Goal: Find specific page/section: Find specific page/section

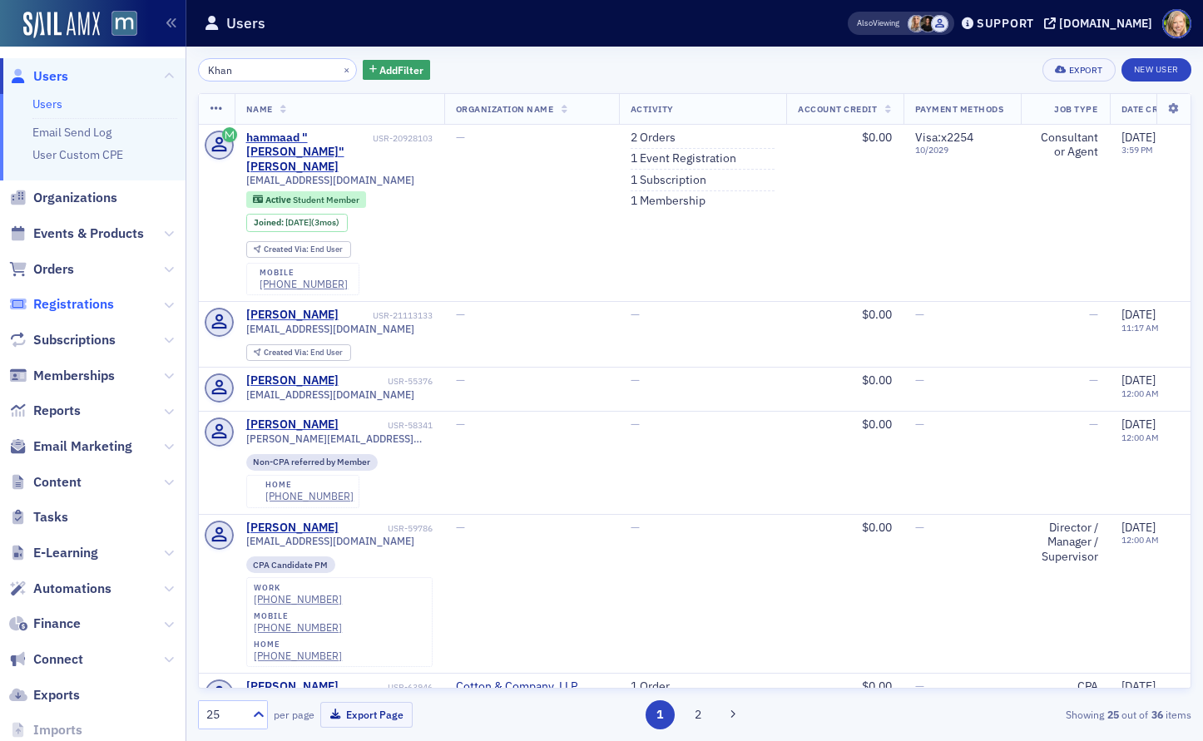
scroll to position [1040, 0]
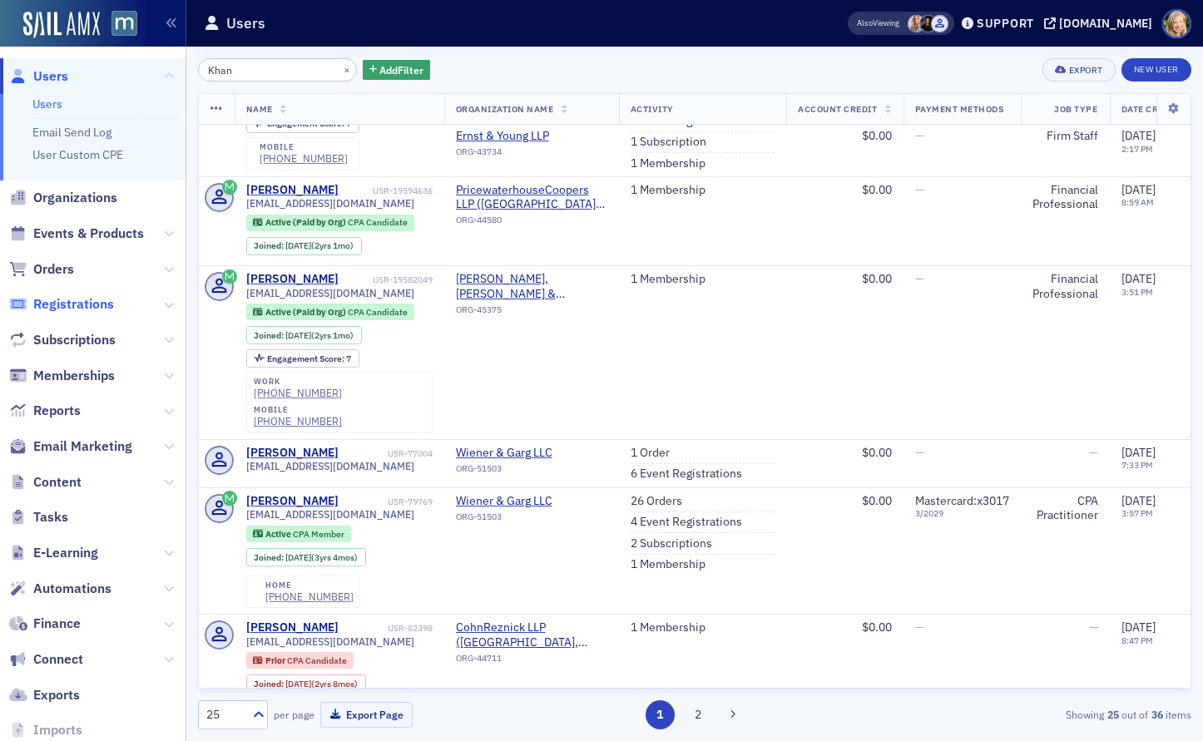
click at [89, 297] on span "Registrations" at bounding box center [73, 304] width 81 height 18
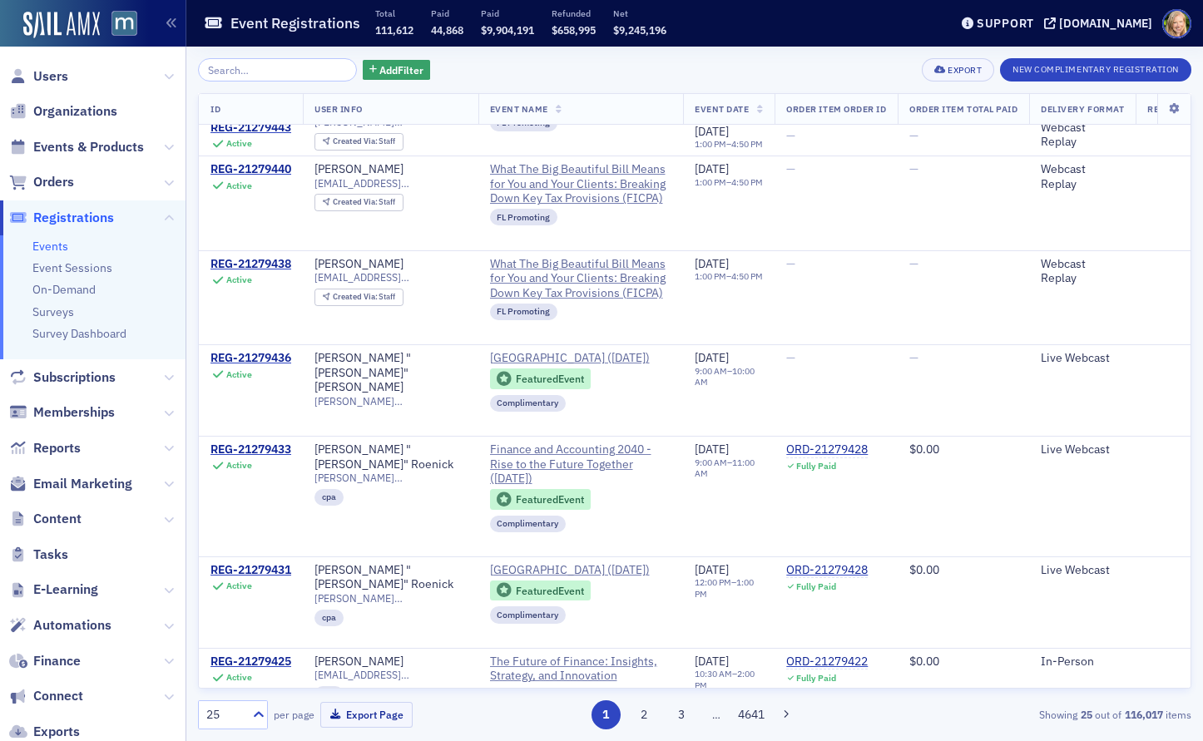
scroll to position [1578, 0]
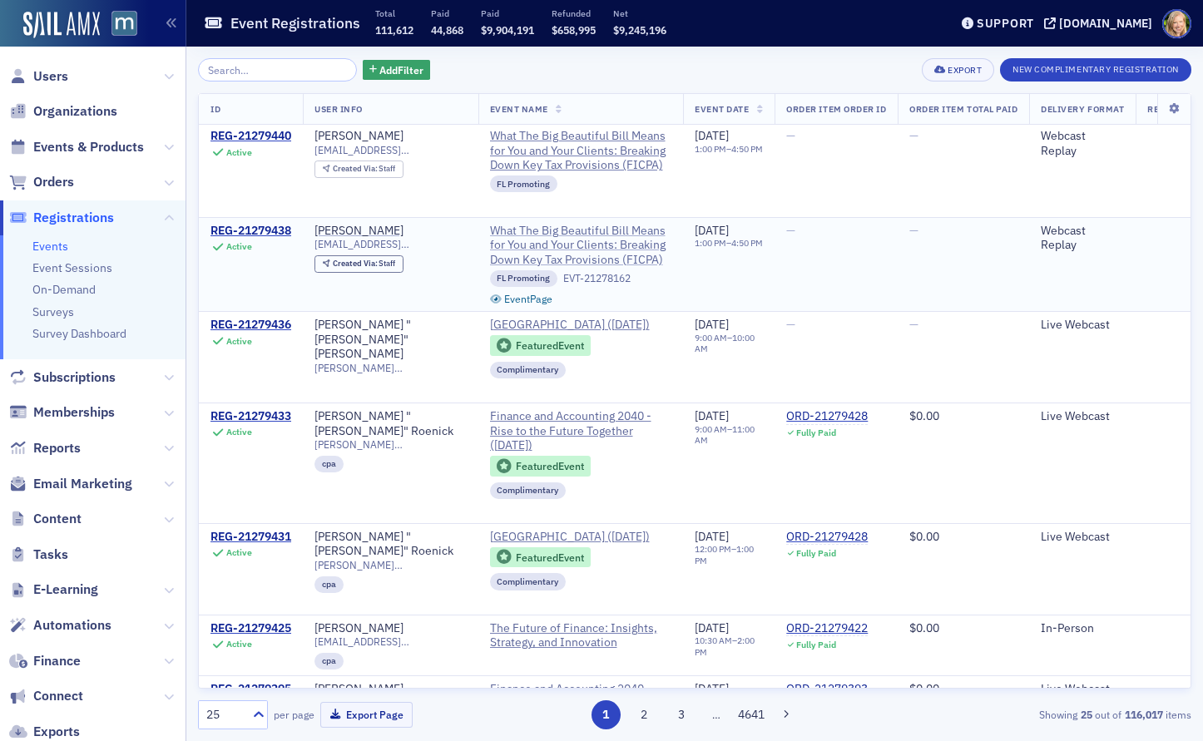
click at [647, 224] on span "What The Big Beautiful Bill Means for You and Your Clients: Breaking Down Key T…" at bounding box center [581, 246] width 182 height 44
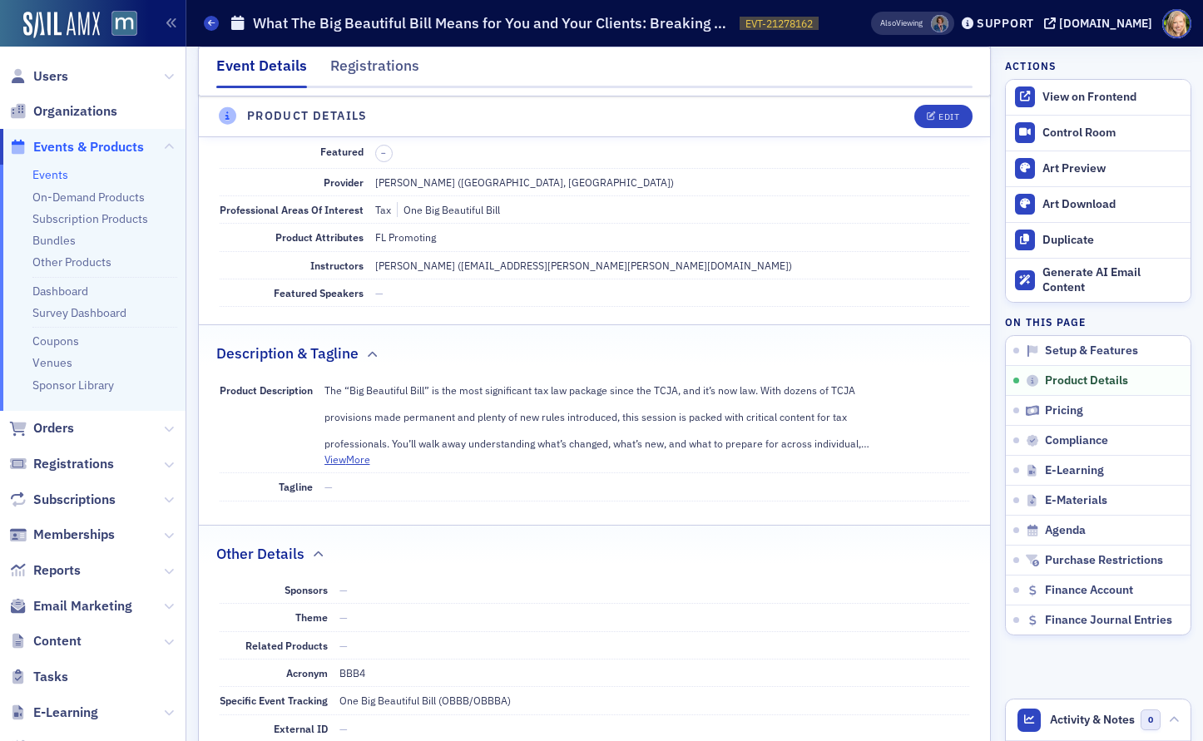
scroll to position [457, 0]
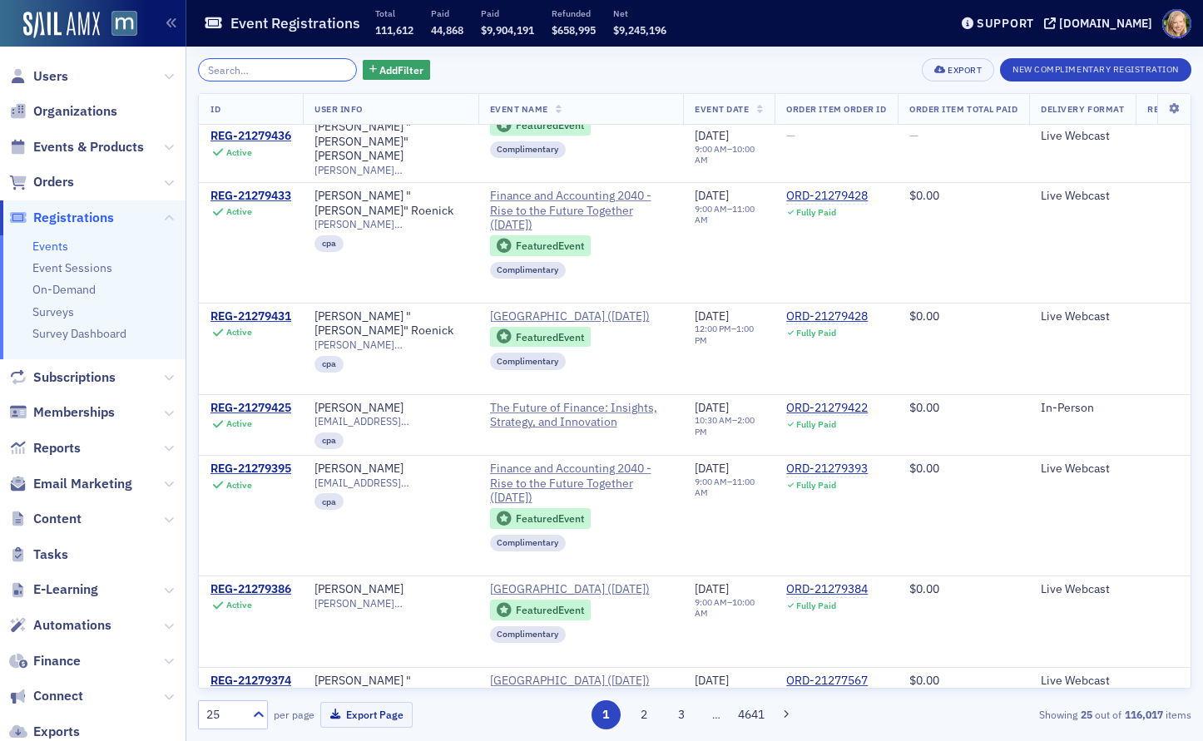
scroll to position [1869, 0]
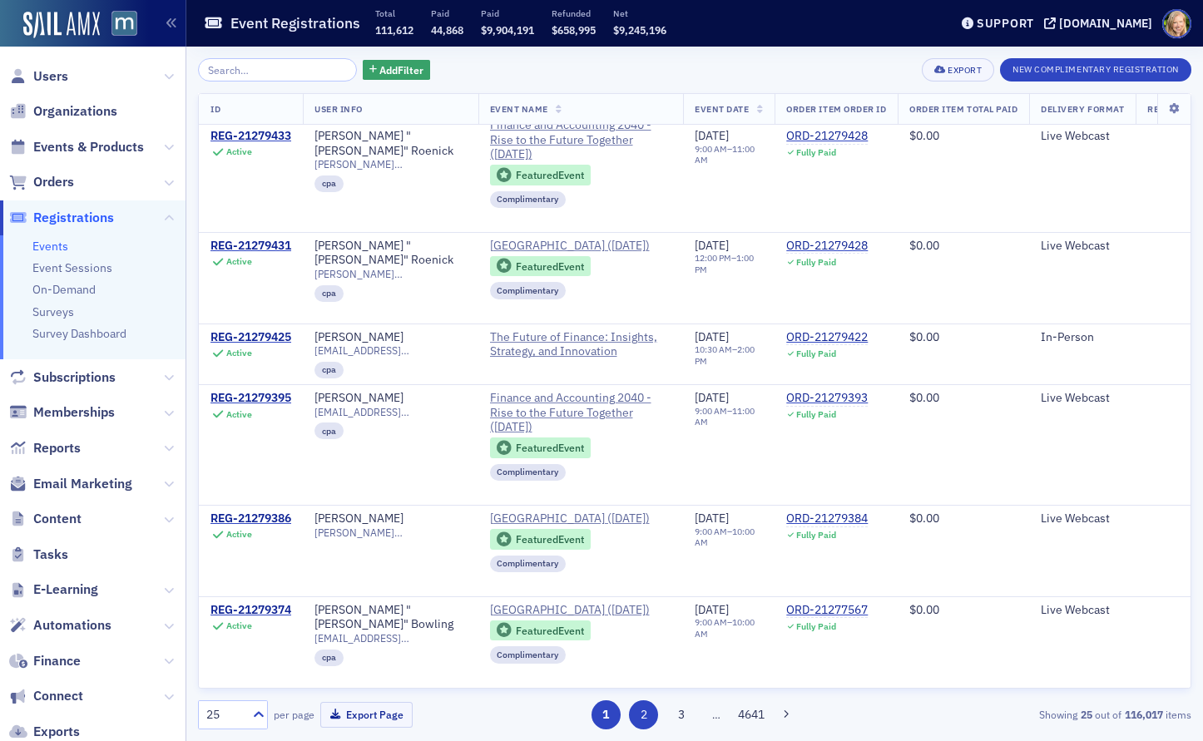
click at [638, 712] on button "2" at bounding box center [643, 715] width 29 height 29
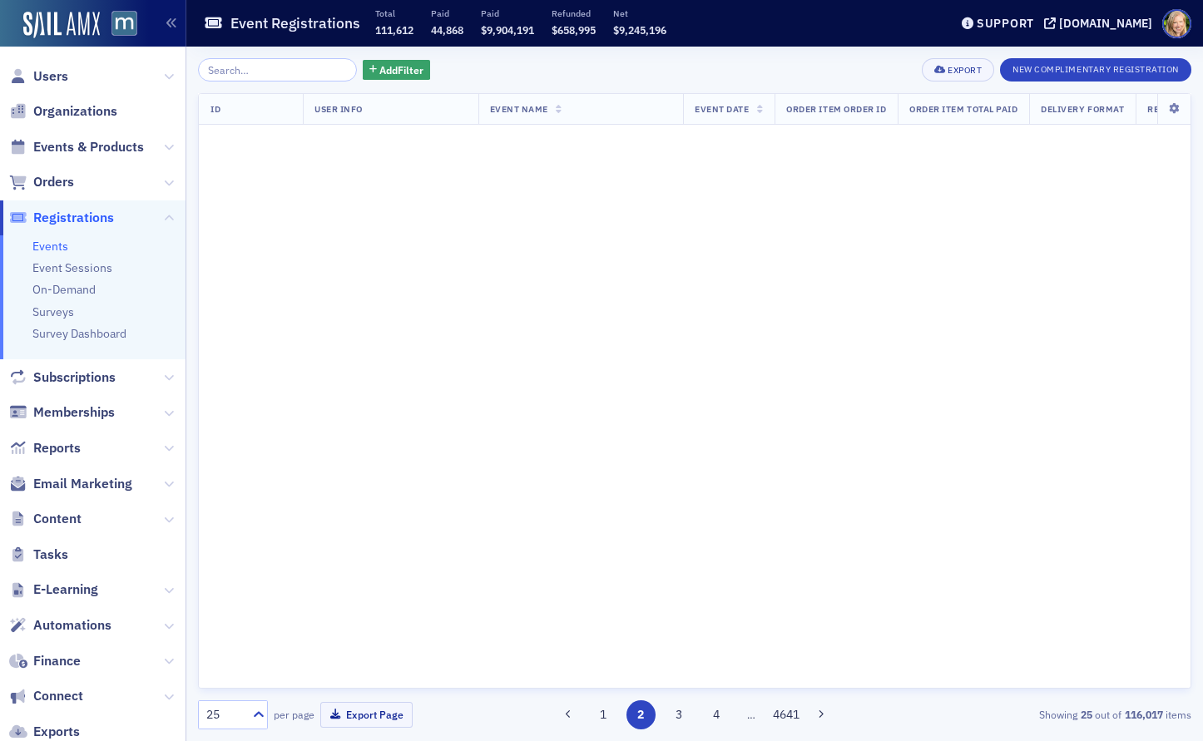
scroll to position [0, 0]
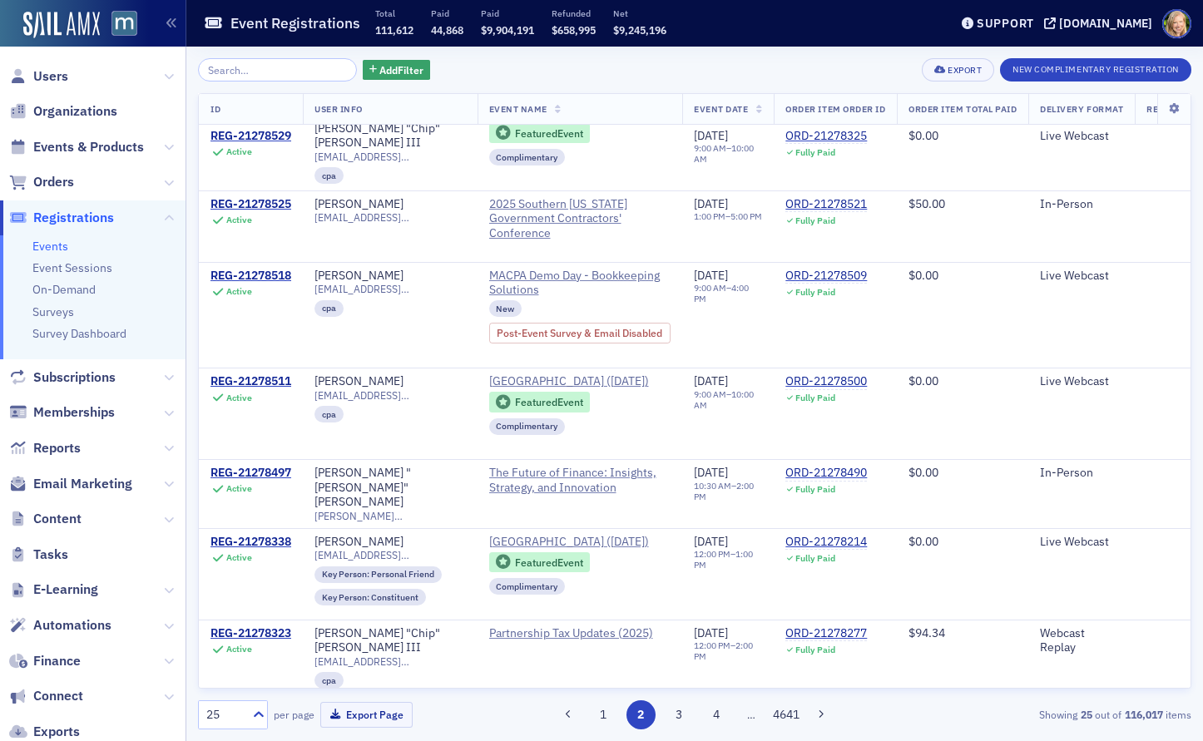
scroll to position [1626, 0]
click at [672, 709] on button "3" at bounding box center [678, 715] width 29 height 29
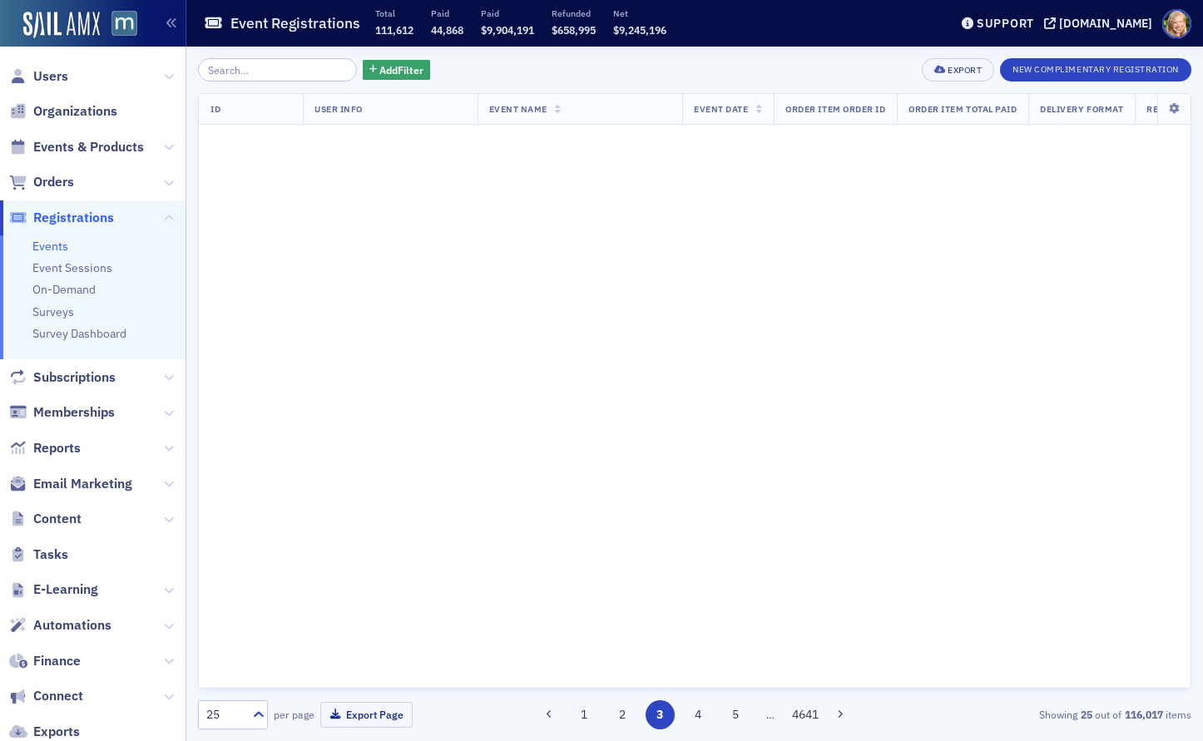
scroll to position [0, 0]
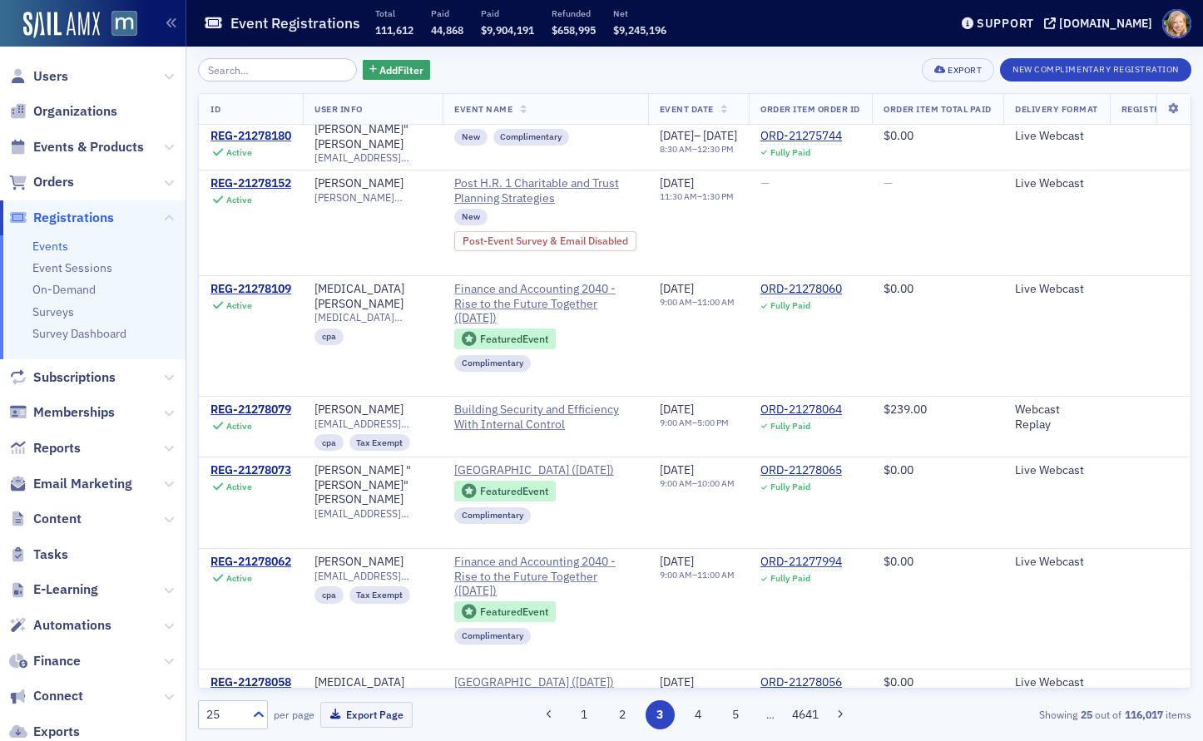
scroll to position [1535, 0]
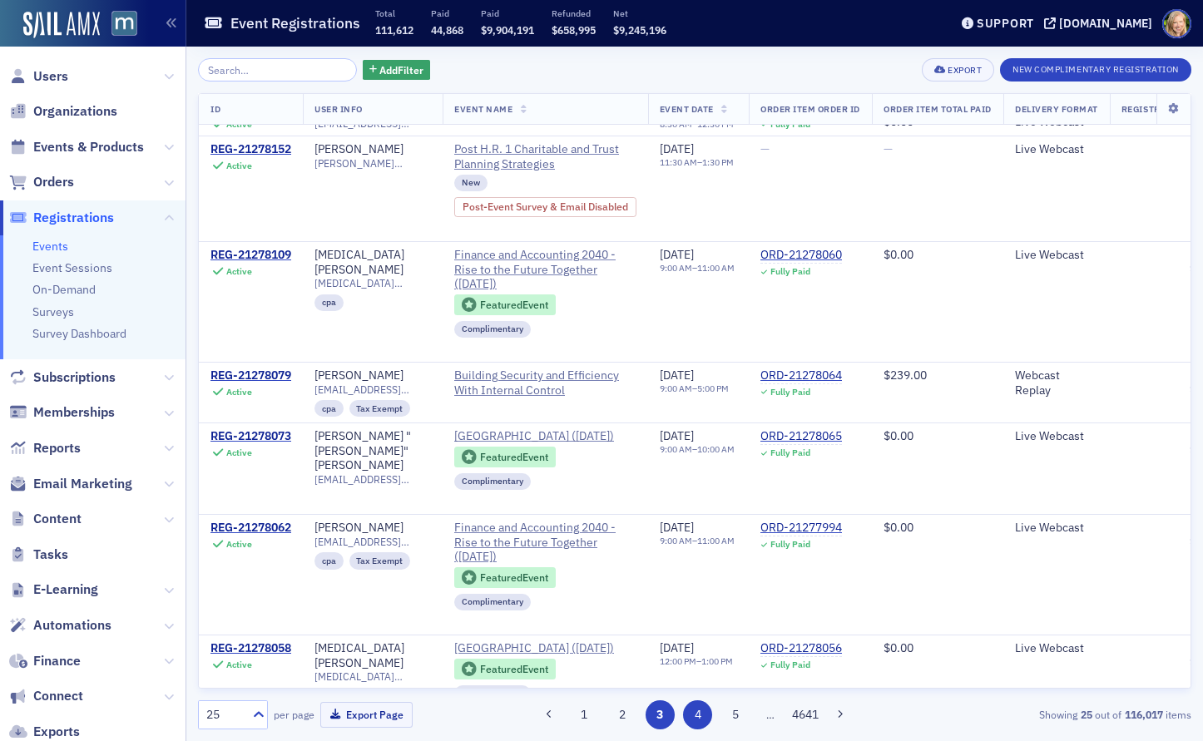
click at [702, 710] on button "4" at bounding box center [697, 715] width 29 height 29
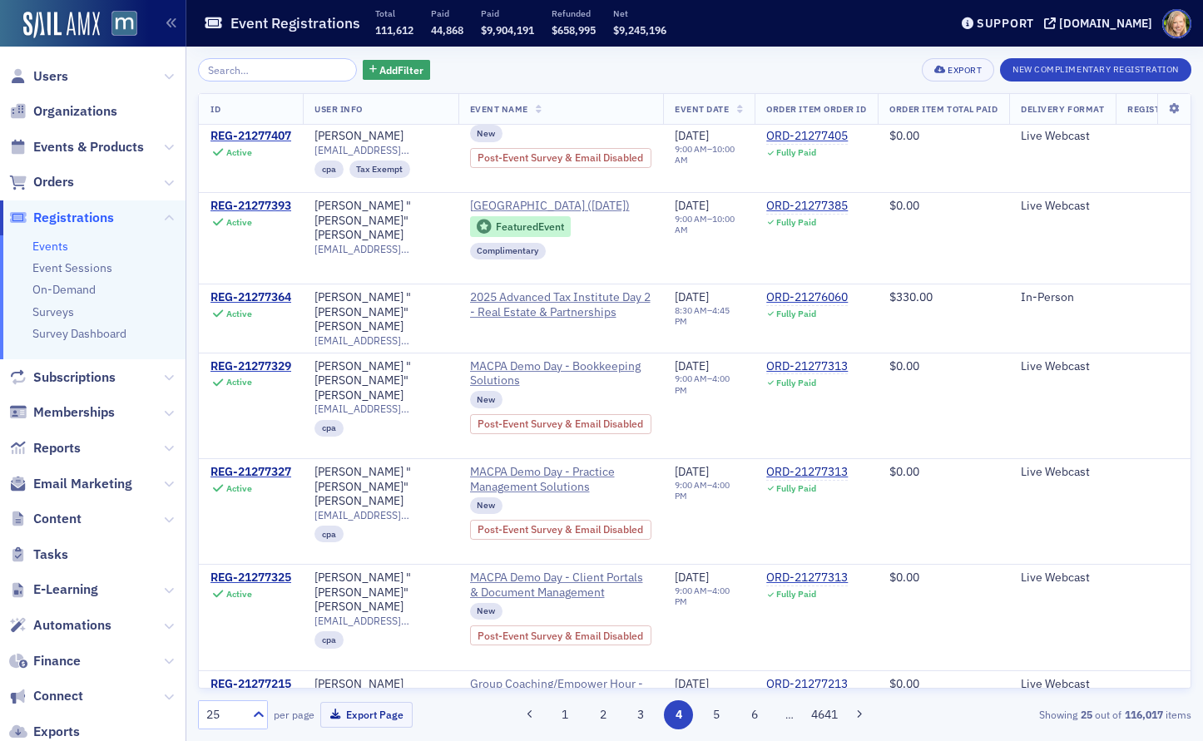
scroll to position [1432, 0]
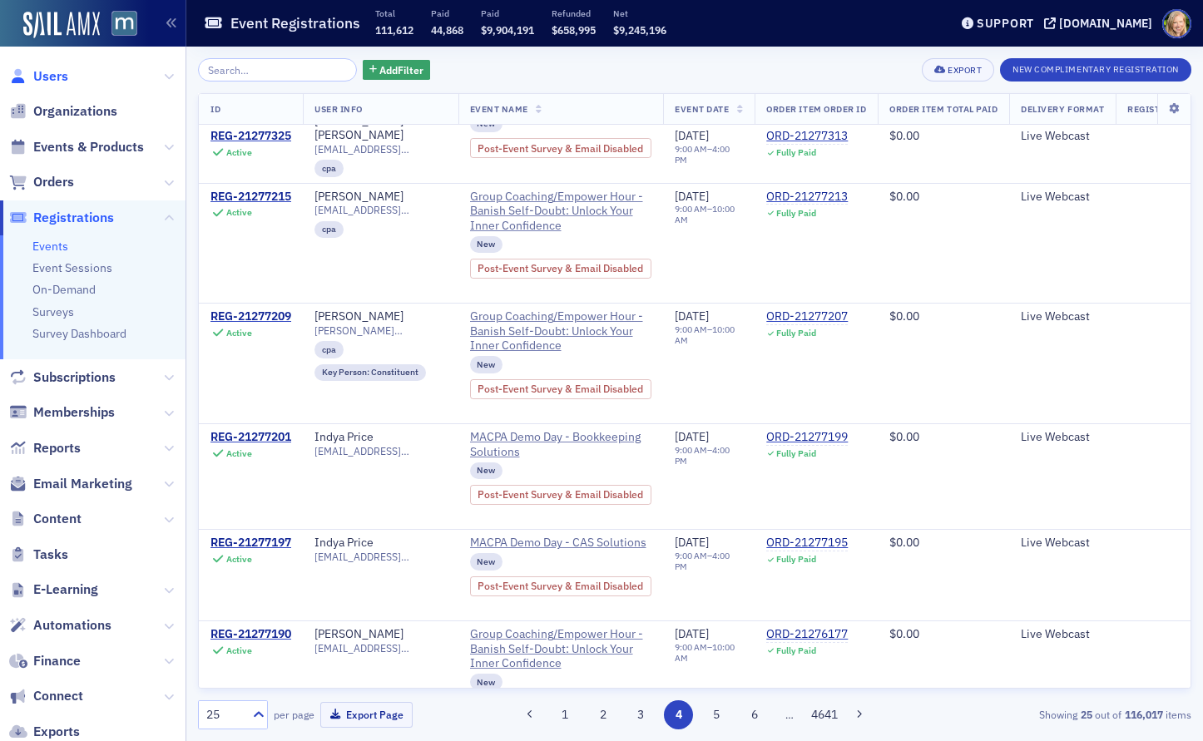
click at [56, 81] on span "Users" at bounding box center [50, 76] width 35 height 18
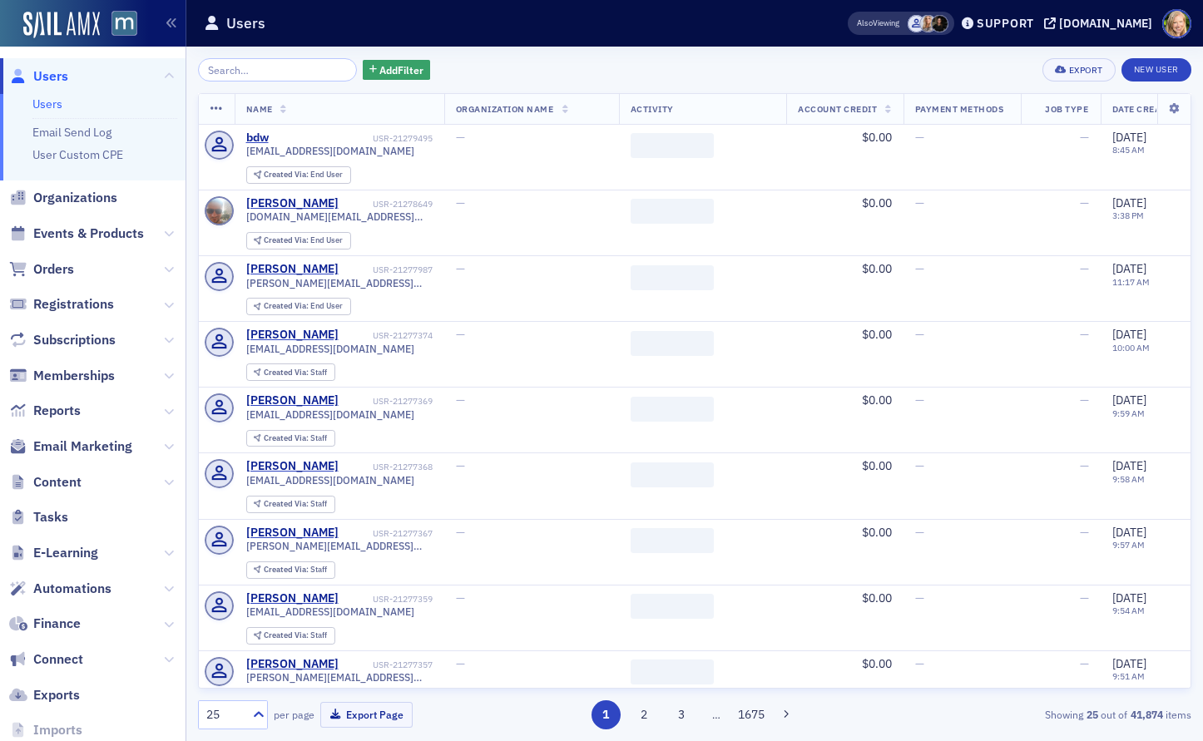
click at [317, 75] on input "search" at bounding box center [277, 69] width 159 height 23
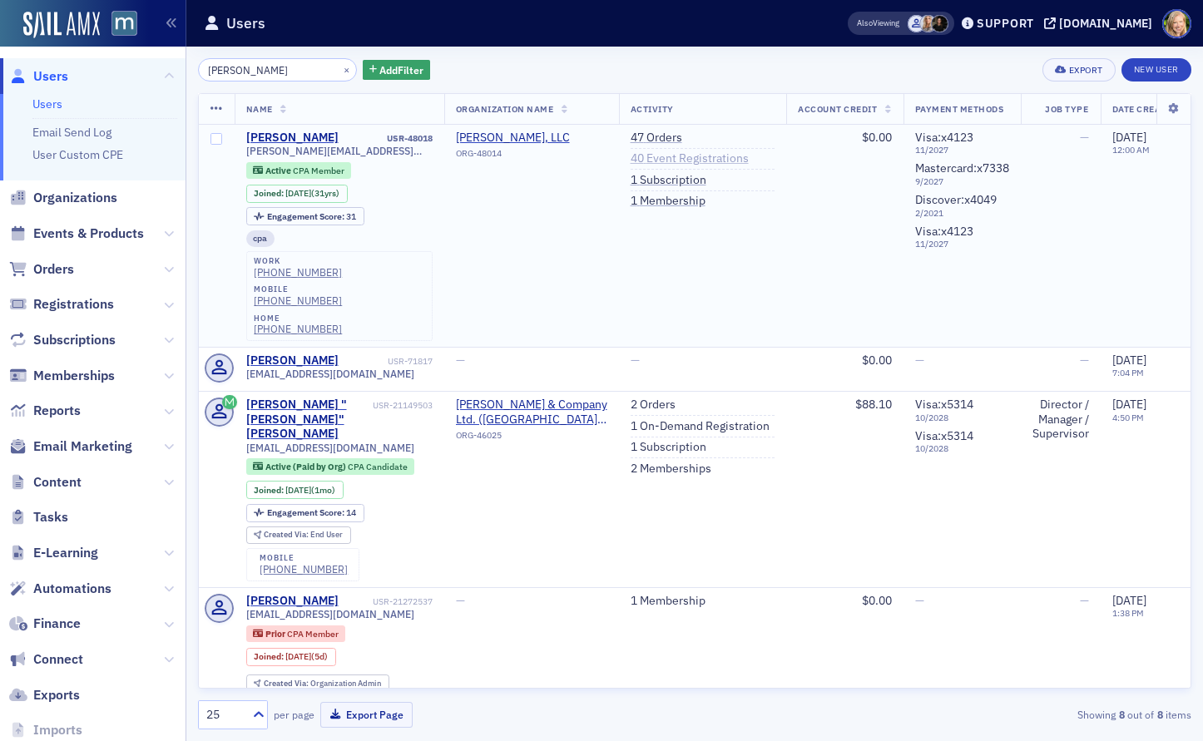
type input "[PERSON_NAME]"
click at [701, 156] on link "40 Event Registrations" at bounding box center [690, 158] width 118 height 15
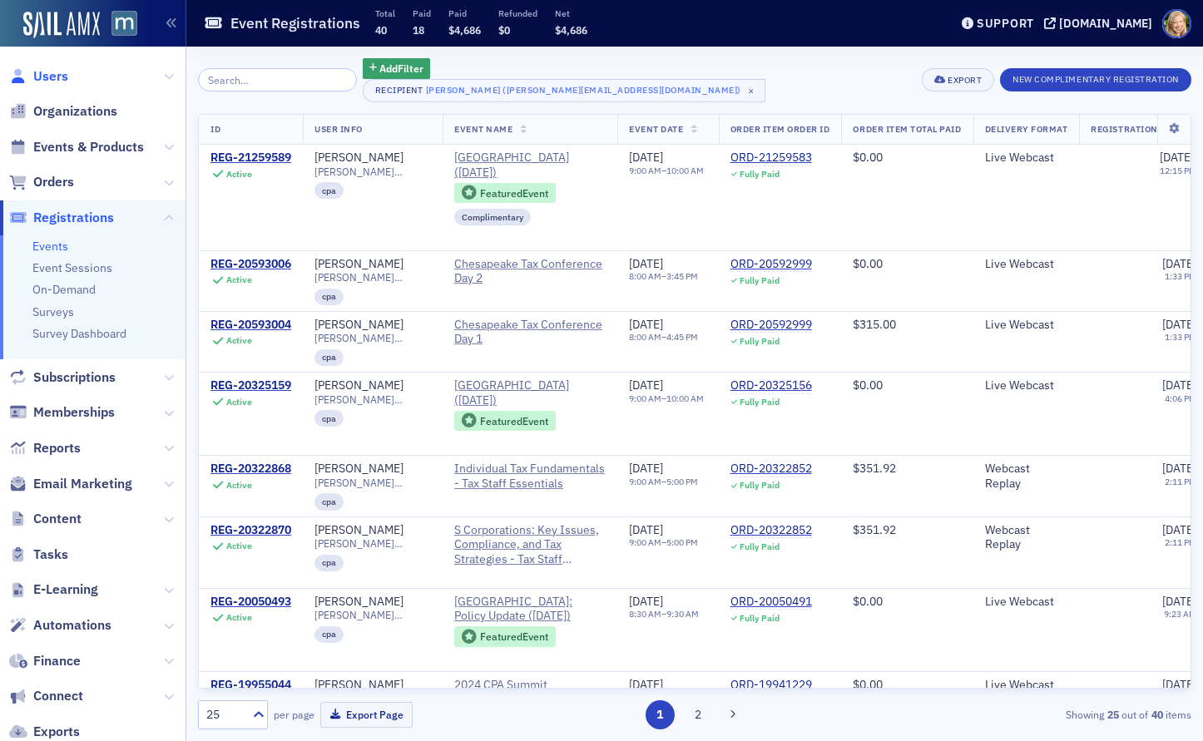
click at [59, 72] on span "Users" at bounding box center [50, 76] width 35 height 18
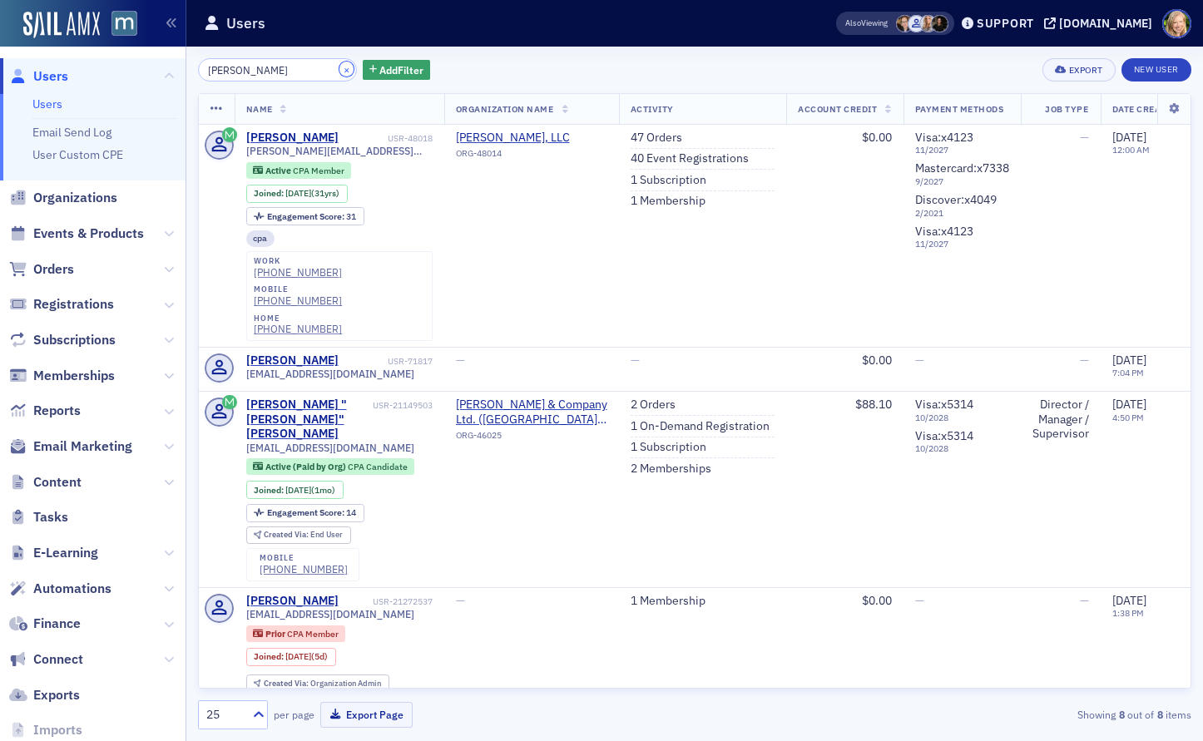
click at [340, 67] on button "×" at bounding box center [347, 69] width 15 height 15
